Goal: Check status: Check status

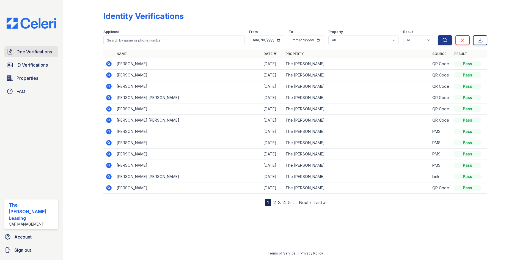
click at [29, 51] on span "Doc Verifications" at bounding box center [33, 51] width 35 height 7
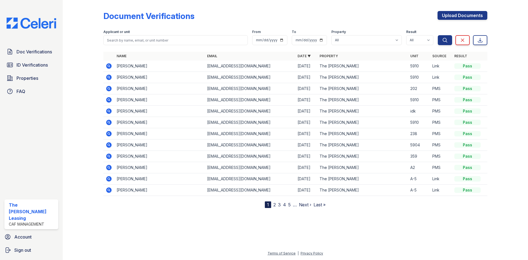
click at [112, 112] on icon at bounding box center [109, 111] width 7 height 7
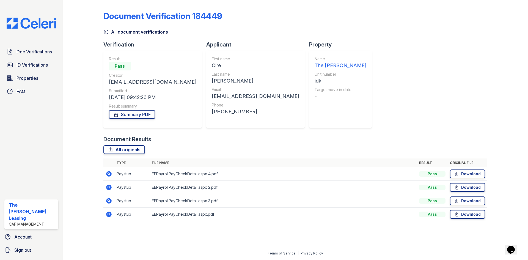
click at [106, 33] on icon at bounding box center [105, 31] width 5 height 5
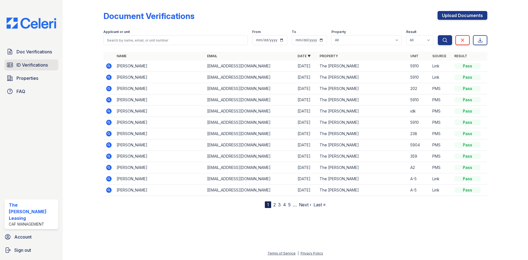
click at [27, 63] on span "ID Verifications" at bounding box center [31, 65] width 31 height 7
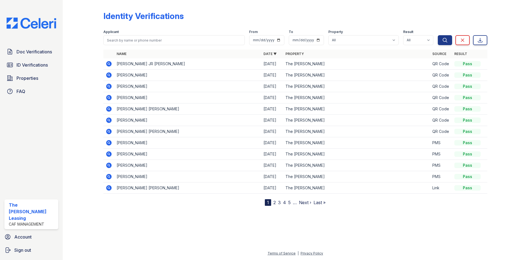
click at [107, 151] on icon at bounding box center [109, 154] width 7 height 7
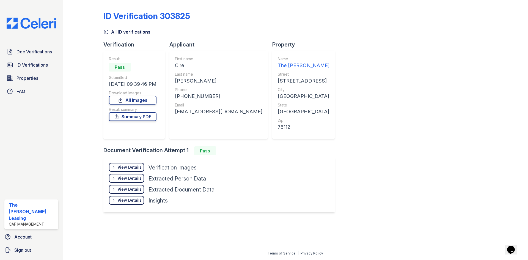
click at [122, 170] on div "View Details Details" at bounding box center [126, 167] width 35 height 9
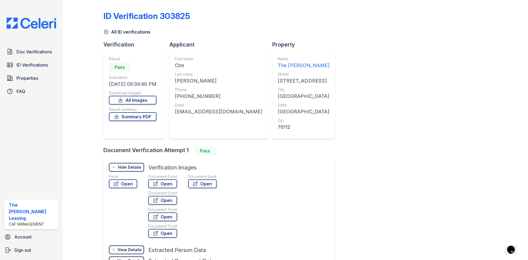
click at [138, 185] on div "Face Open Document Front Open Document Front Open Document Front Open Document …" at bounding box center [168, 207] width 119 height 66
click at [127, 185] on link "Open" at bounding box center [123, 183] width 28 height 9
click at [160, 188] on div "Document Front Open Document Front Open Document Front Open Document Front Open" at bounding box center [162, 207] width 29 height 66
click at [160, 185] on link "Open" at bounding box center [162, 183] width 29 height 9
click at [32, 49] on span "Doc Verifications" at bounding box center [33, 51] width 35 height 7
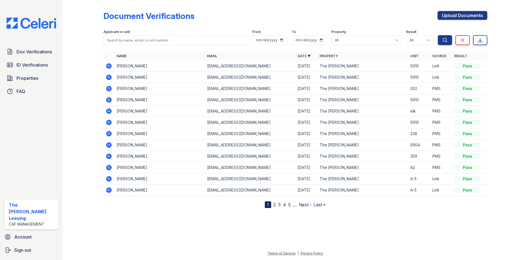
click at [107, 110] on icon at bounding box center [108, 110] width 5 height 5
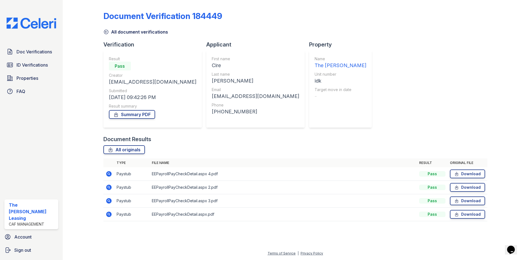
click at [107, 174] on icon at bounding box center [108, 173] width 5 height 5
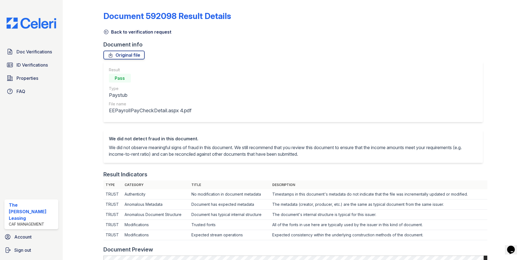
click at [106, 32] on icon at bounding box center [105, 31] width 5 height 5
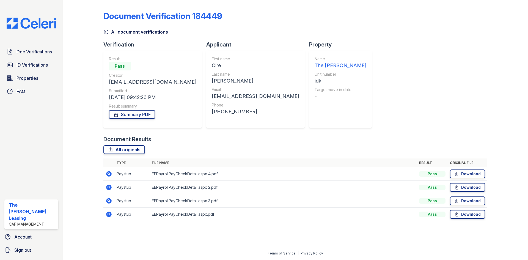
click at [109, 199] on icon at bounding box center [109, 200] width 7 height 7
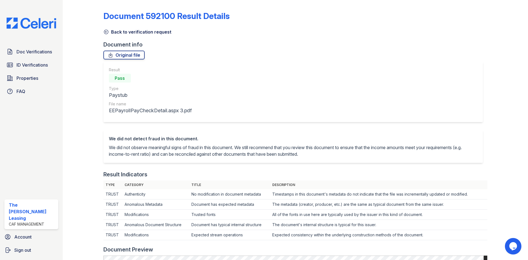
click at [106, 32] on icon at bounding box center [106, 32] width 4 height 4
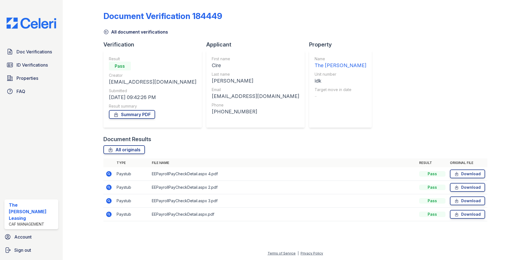
click at [106, 32] on icon at bounding box center [106, 32] width 4 height 4
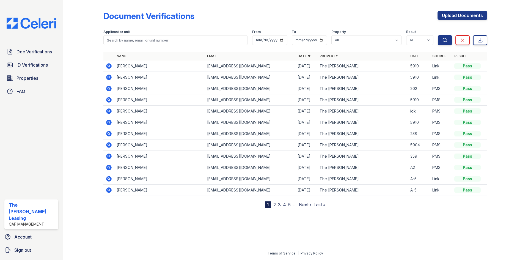
click at [111, 112] on icon at bounding box center [108, 110] width 5 height 5
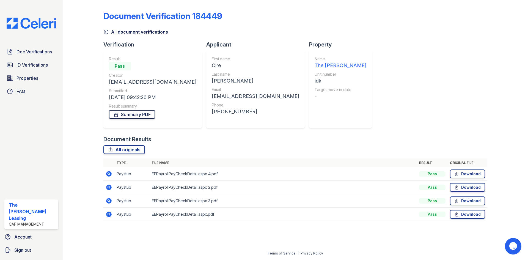
click at [126, 116] on link "Summary PDF" at bounding box center [132, 114] width 46 height 9
click at [127, 146] on link "All originals" at bounding box center [123, 149] width 41 height 9
click at [31, 73] on link "Properties" at bounding box center [31, 78] width 54 height 11
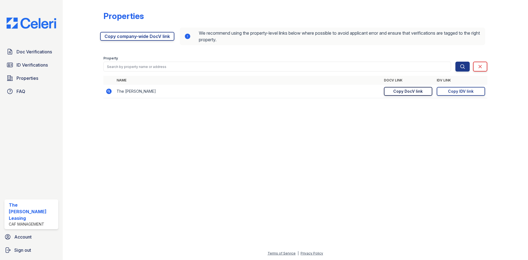
click at [401, 91] on div "Copy DocV link" at bounding box center [407, 90] width 29 height 5
click at [24, 60] on link "ID Verifications" at bounding box center [31, 64] width 54 height 11
click at [34, 46] on link "Doc Verifications" at bounding box center [31, 51] width 54 height 11
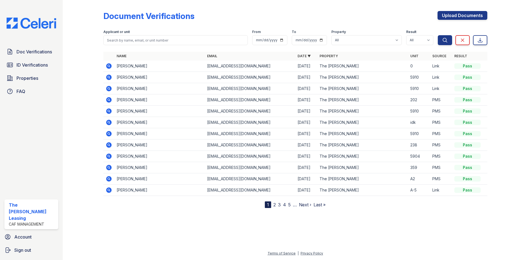
click at [107, 66] on icon at bounding box center [108, 65] width 5 height 5
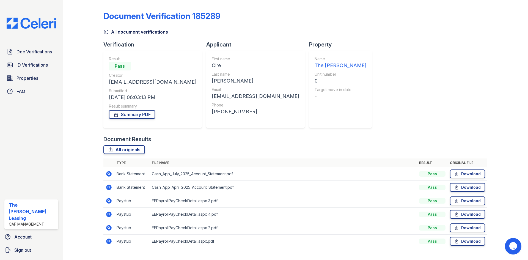
click at [108, 34] on icon at bounding box center [105, 31] width 5 height 5
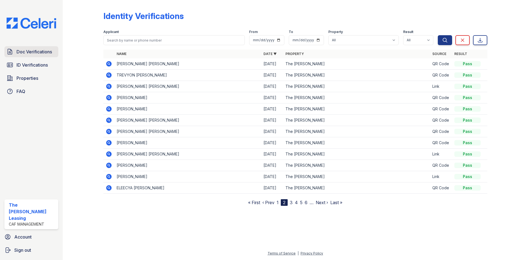
click at [33, 51] on span "Doc Verifications" at bounding box center [33, 51] width 35 height 7
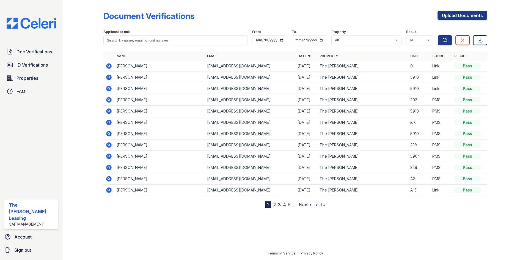
click at [107, 68] on icon at bounding box center [108, 65] width 5 height 5
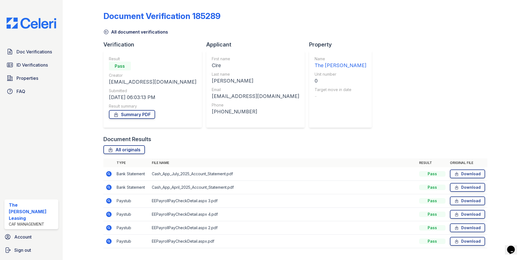
click at [107, 172] on icon at bounding box center [108, 173] width 5 height 5
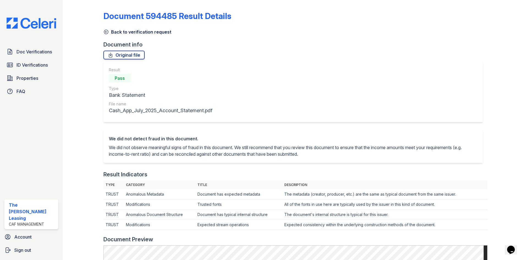
click at [106, 32] on icon at bounding box center [106, 32] width 4 height 4
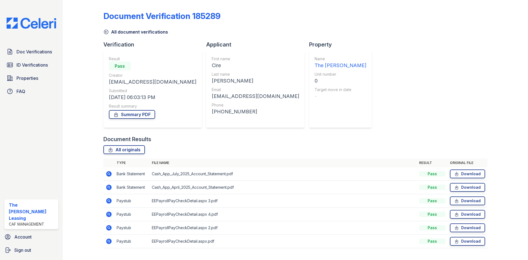
click at [104, 31] on icon at bounding box center [105, 31] width 5 height 5
